Goal: Transaction & Acquisition: Subscribe to service/newsletter

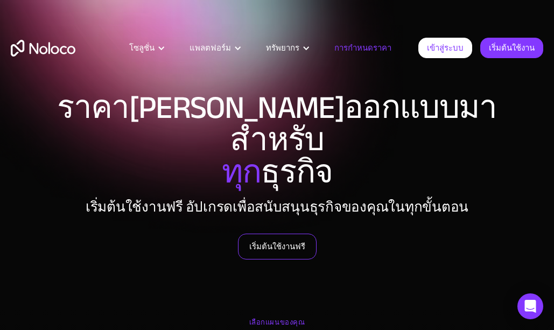
click at [292, 239] on font "เริ่มต้นใช้งานฟรี" at bounding box center [277, 246] width 56 height 15
click at [278, 316] on font "เลือกแผนของคุณ" at bounding box center [276, 322] width 55 height 13
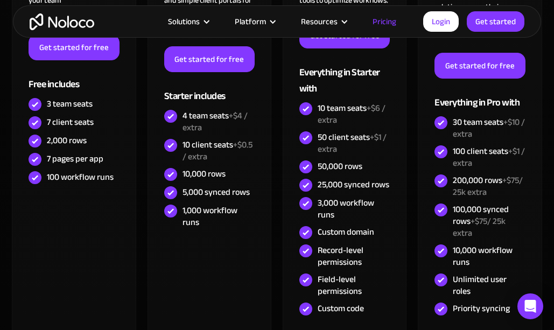
scroll to position [484, 0]
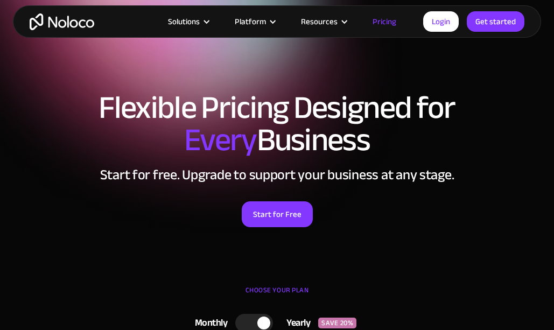
scroll to position [484, 0]
